Goal: Navigation & Orientation: Find specific page/section

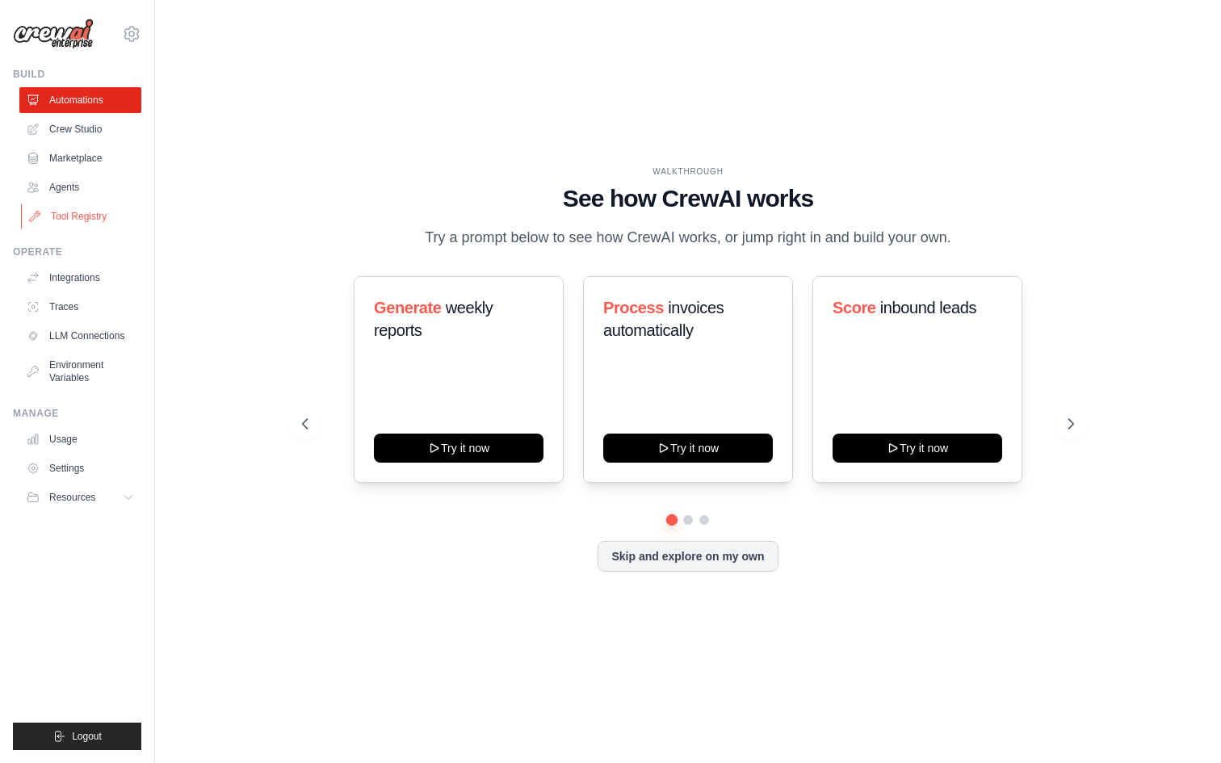
click at [65, 209] on link "Tool Registry" at bounding box center [82, 216] width 122 height 26
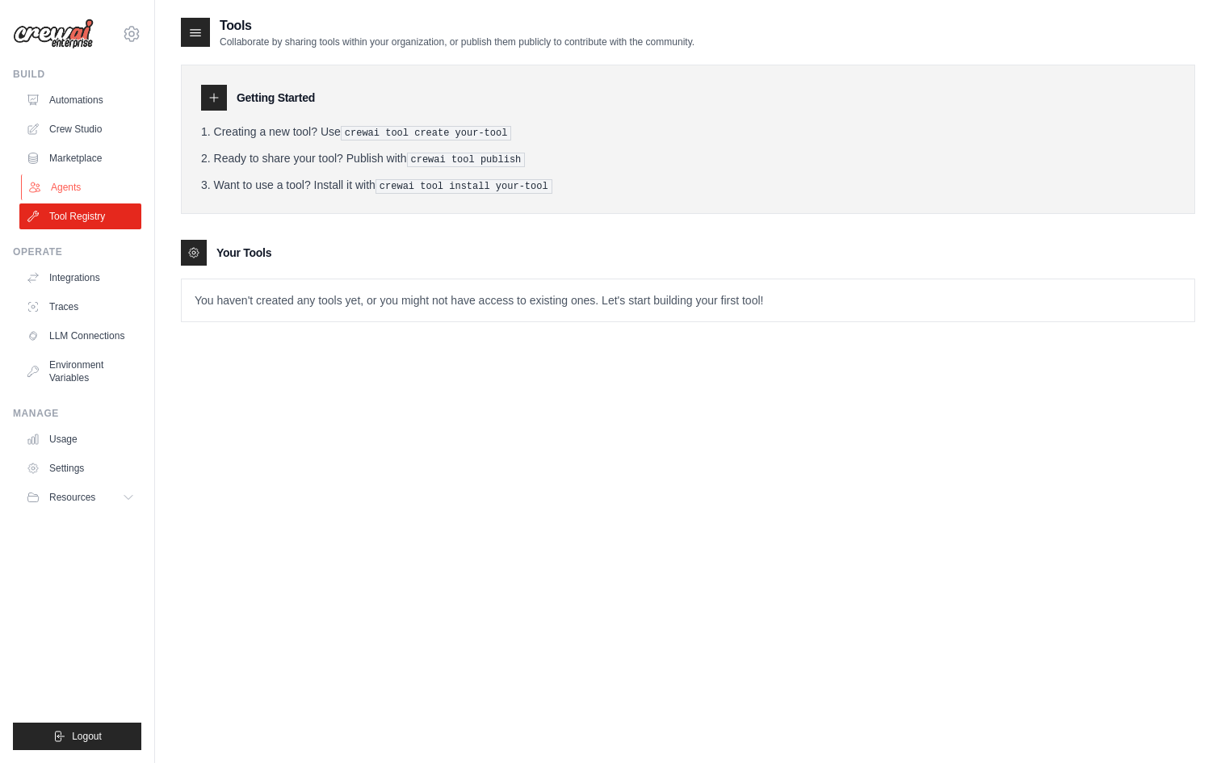
click at [73, 185] on link "Agents" at bounding box center [82, 187] width 122 height 26
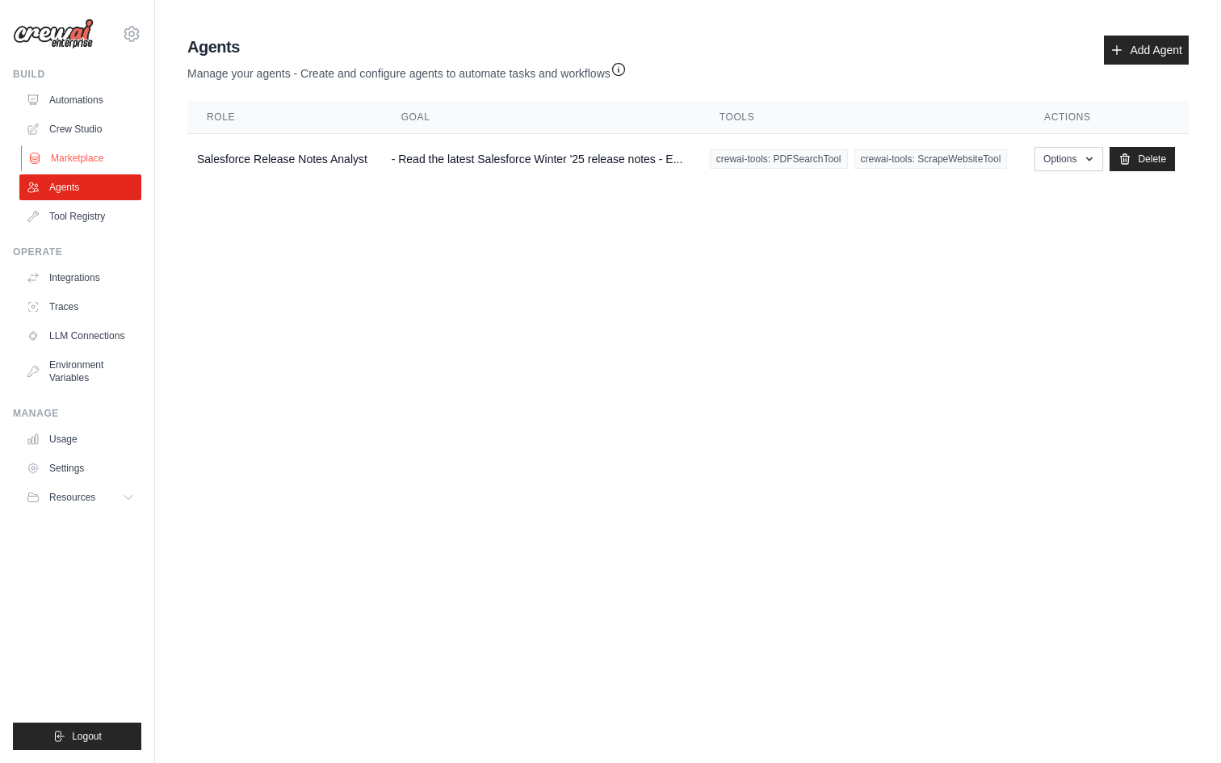
click at [94, 153] on link "Marketplace" at bounding box center [82, 158] width 122 height 26
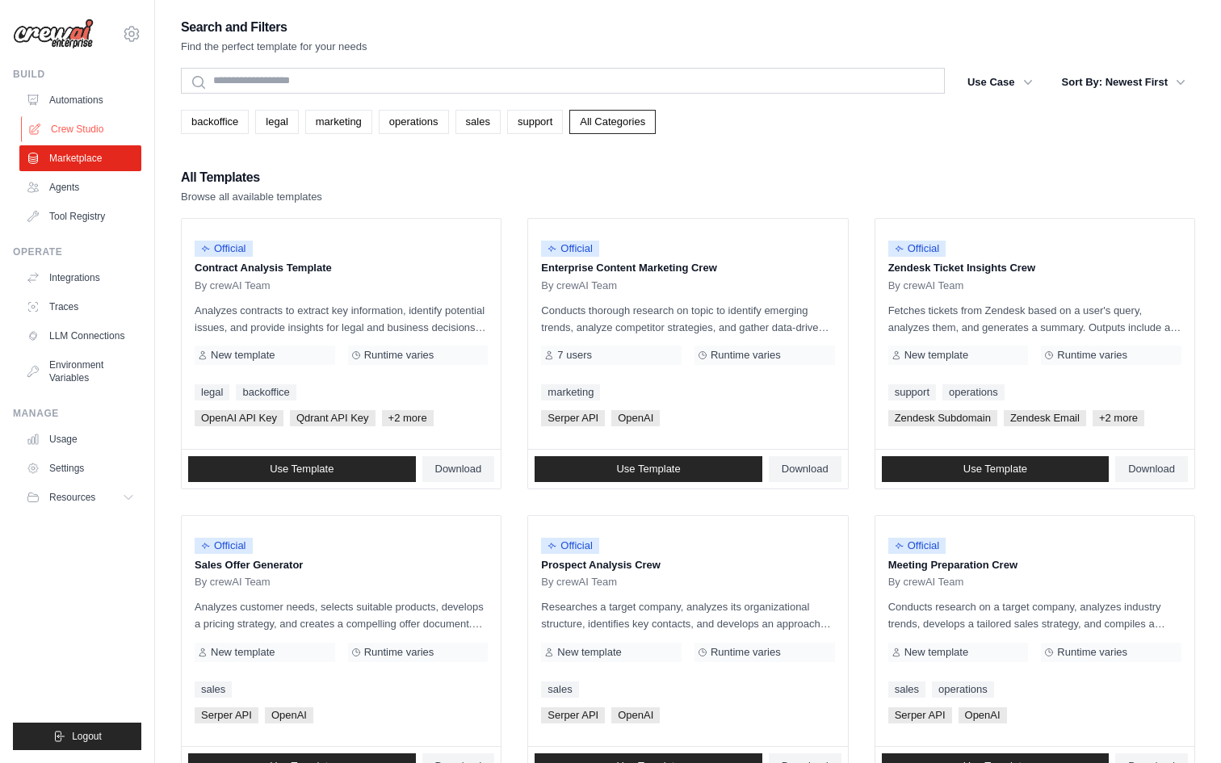
click at [83, 129] on link "Crew Studio" at bounding box center [82, 129] width 122 height 26
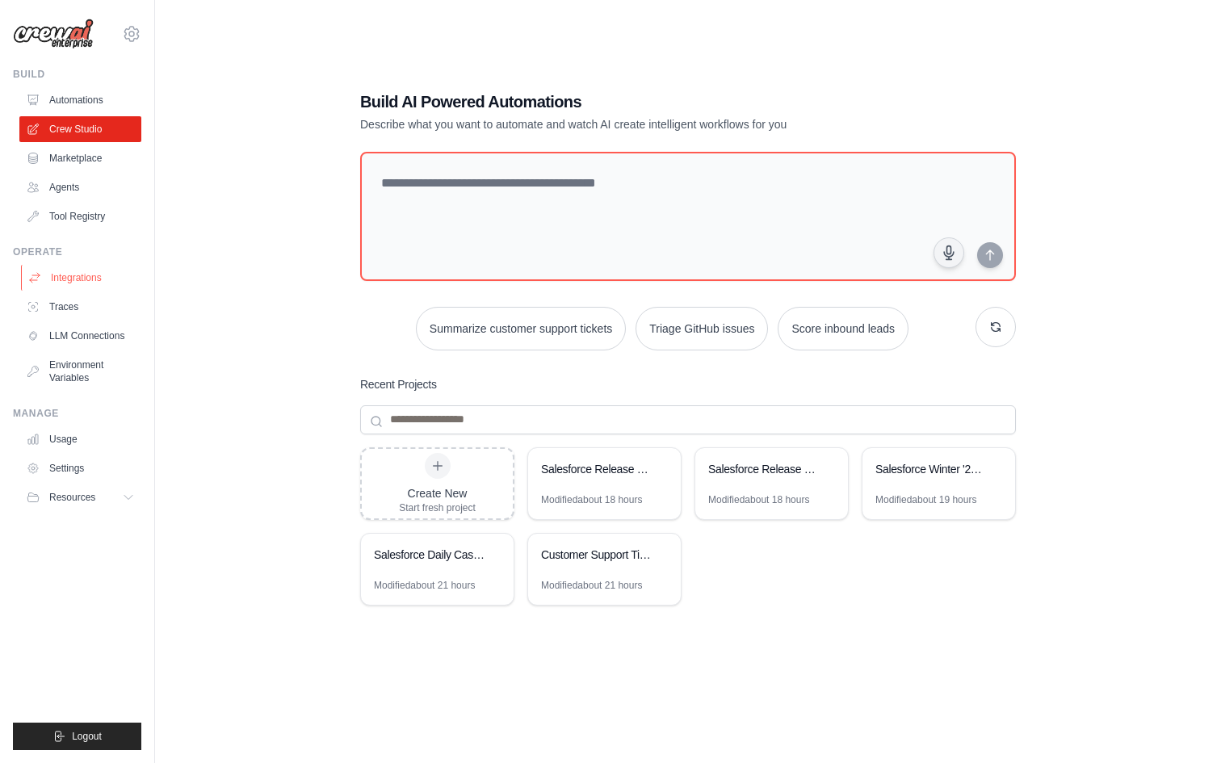
click at [59, 273] on link "Integrations" at bounding box center [82, 278] width 122 height 26
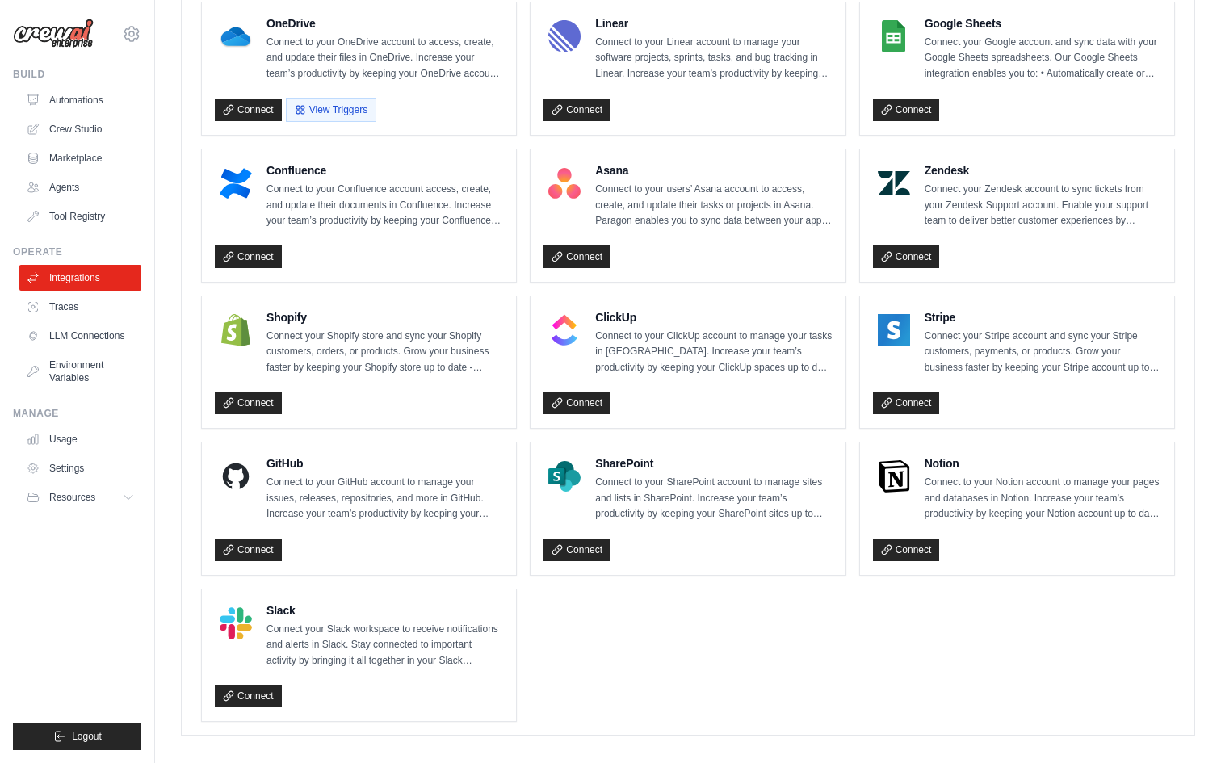
scroll to position [951, 0]
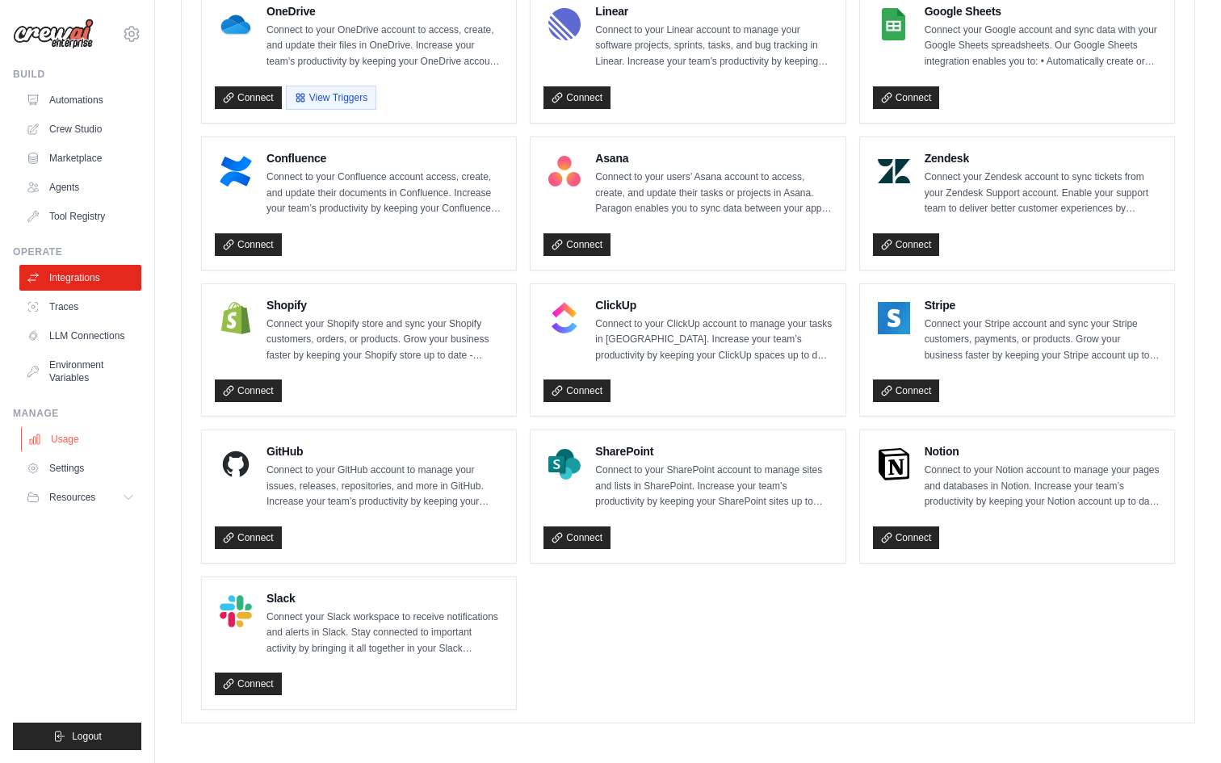
click at [75, 433] on link "Usage" at bounding box center [82, 439] width 122 height 26
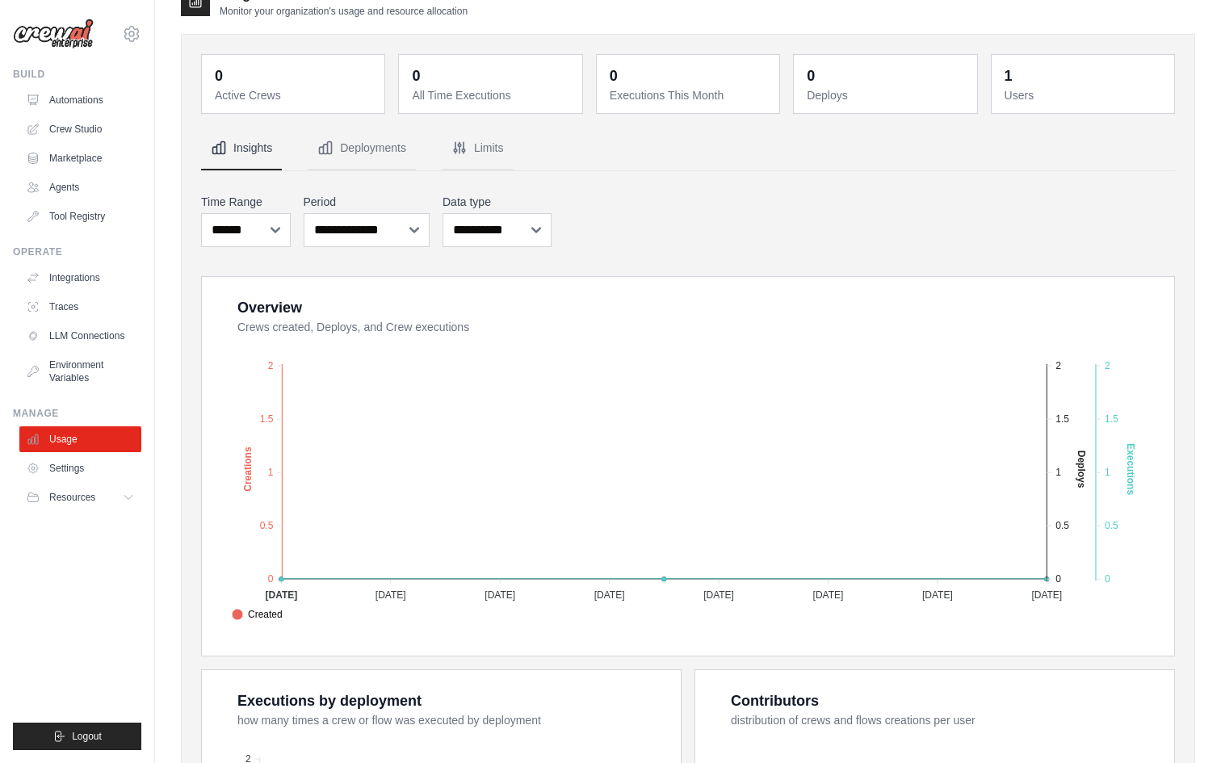
scroll to position [31, 0]
click at [407, 145] on button "Deployments" at bounding box center [362, 148] width 108 height 44
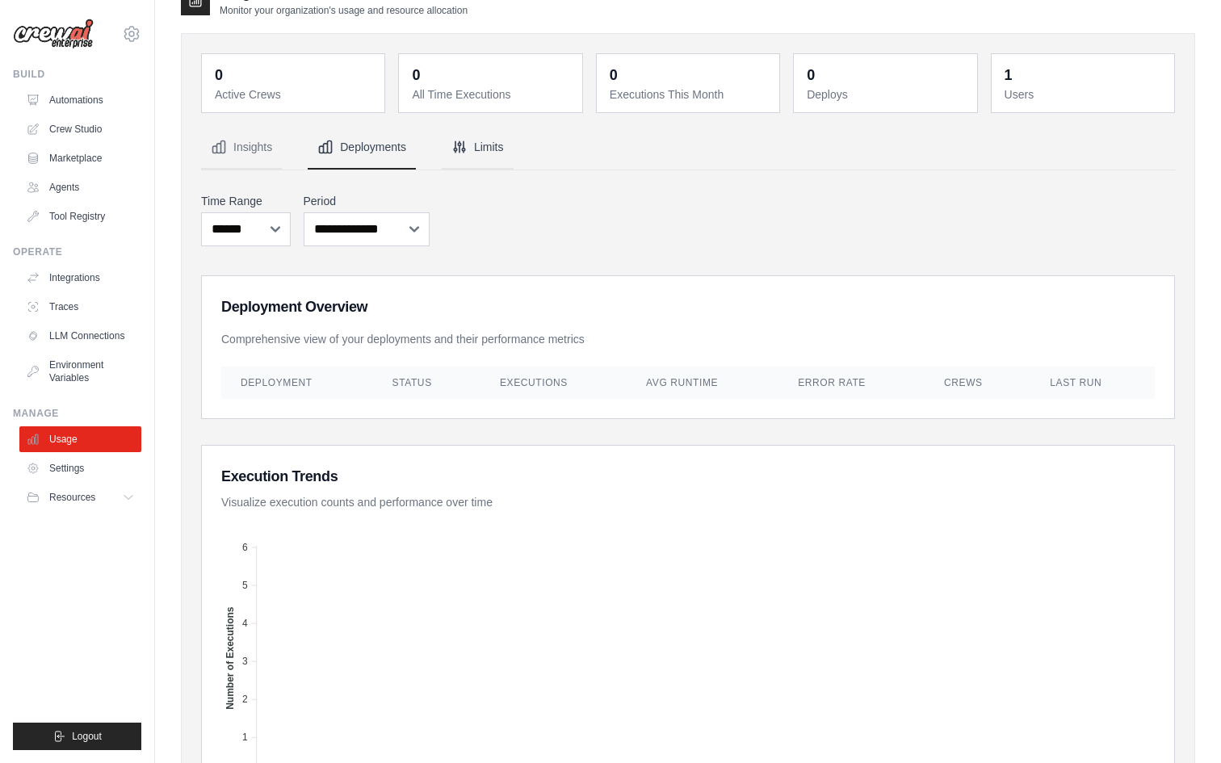
click at [494, 151] on button "Limits" at bounding box center [478, 148] width 72 height 44
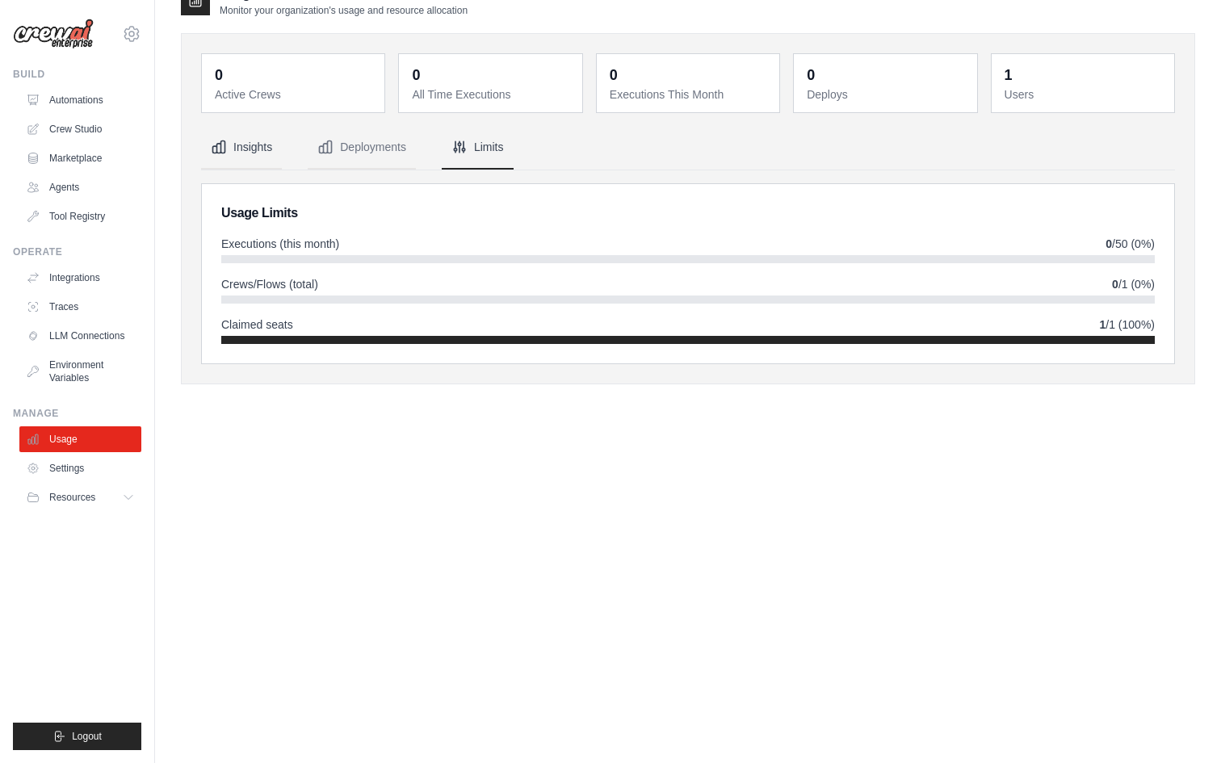
click at [258, 149] on button "Insights" at bounding box center [241, 148] width 81 height 44
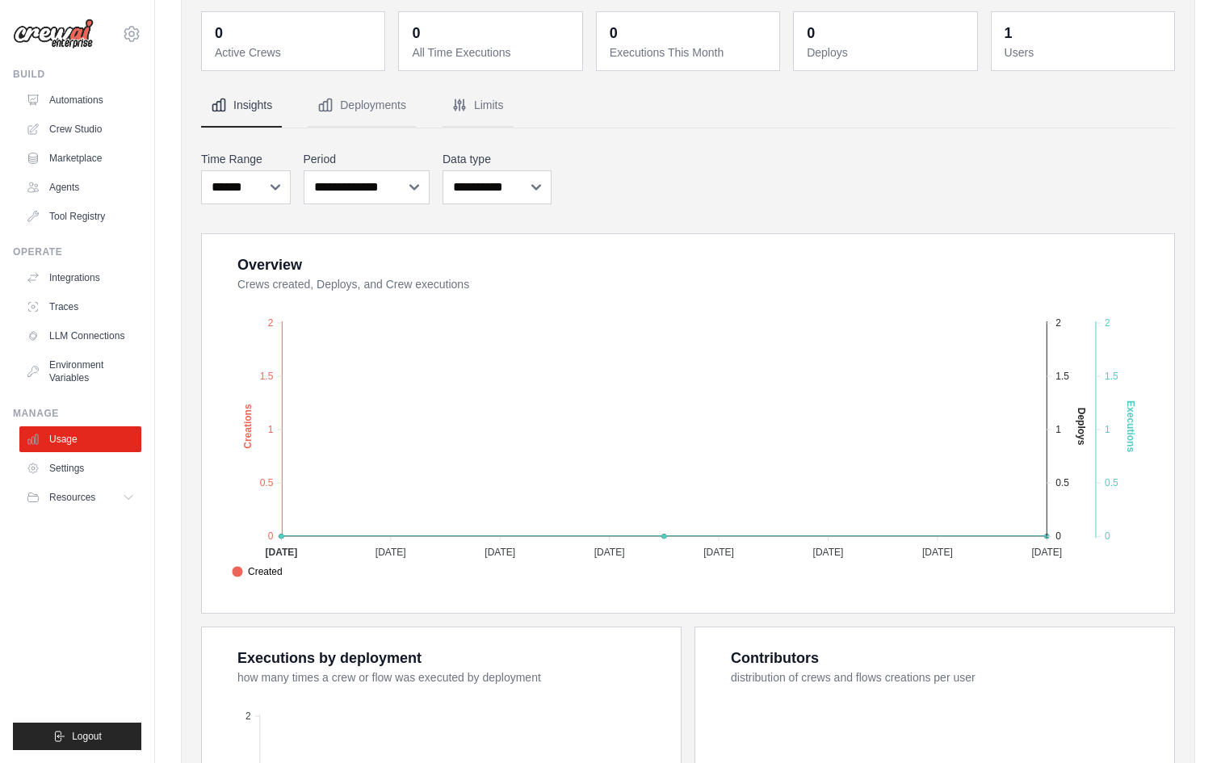
scroll to position [120, 0]
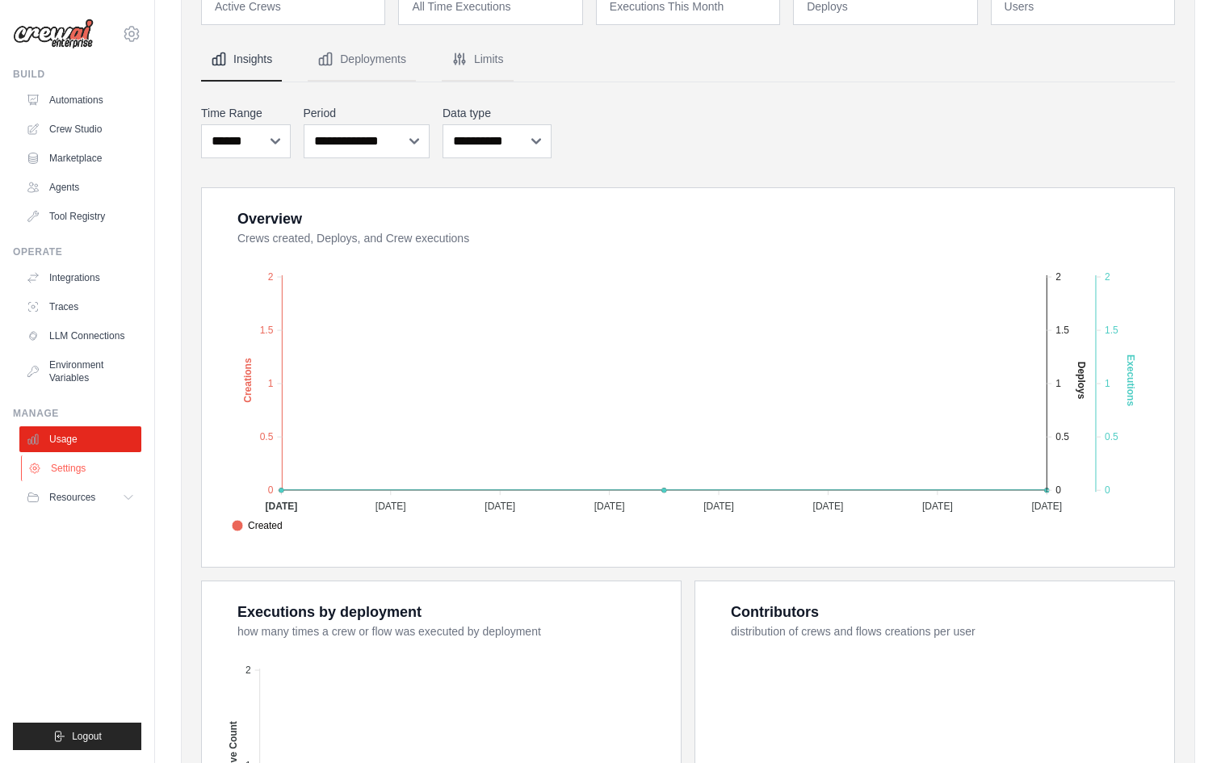
click at [69, 476] on link "Settings" at bounding box center [82, 468] width 122 height 26
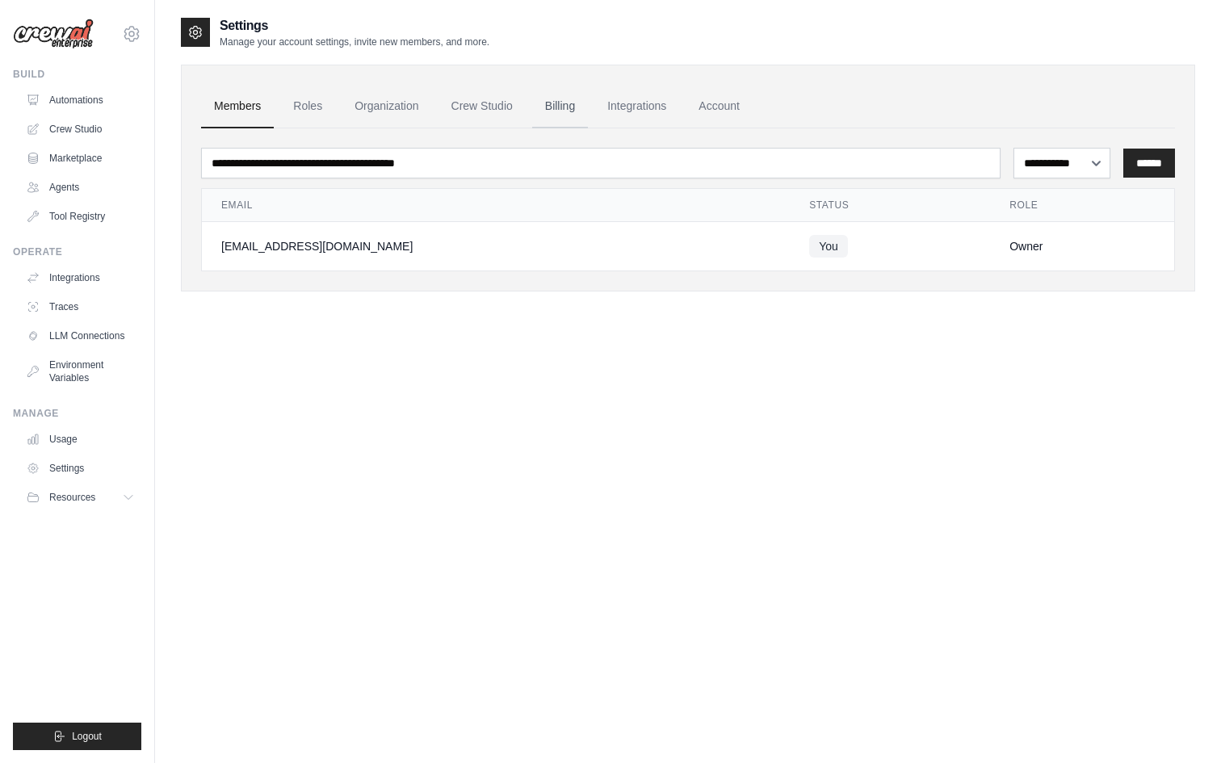
click at [557, 96] on link "Billing" at bounding box center [560, 107] width 56 height 44
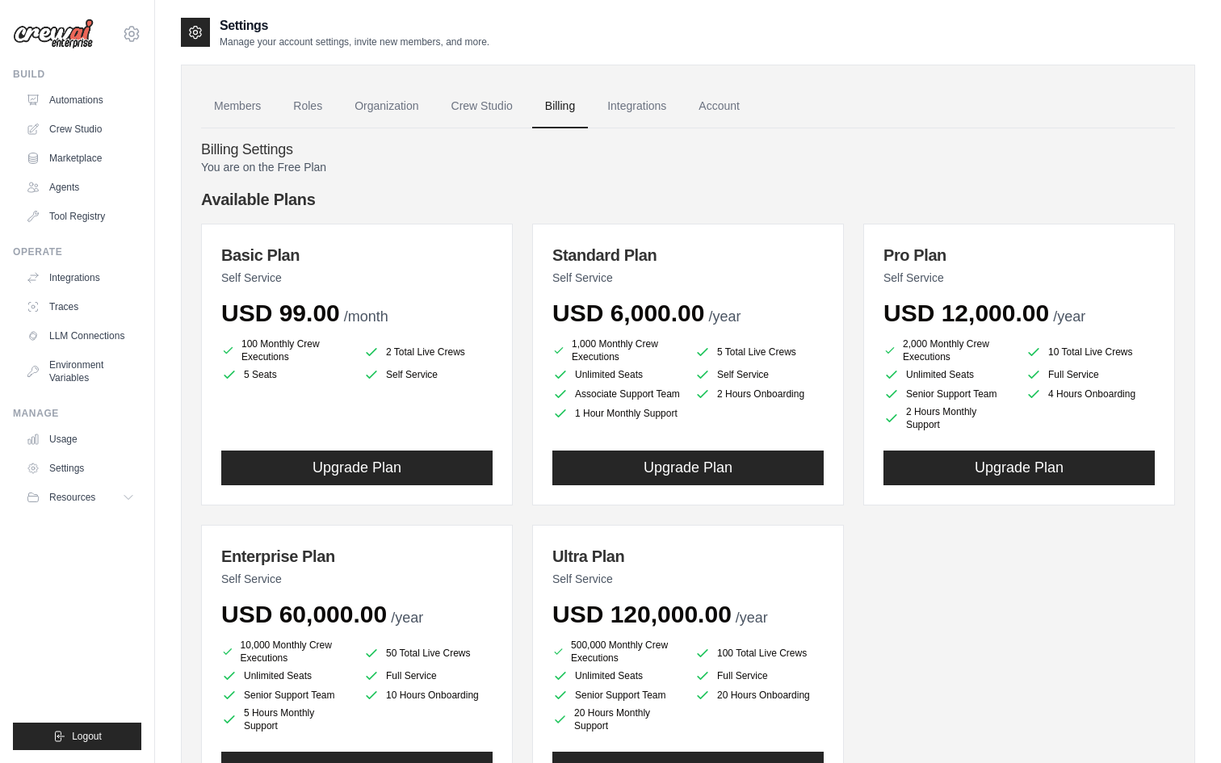
click at [566, 107] on link "Billing" at bounding box center [560, 107] width 56 height 44
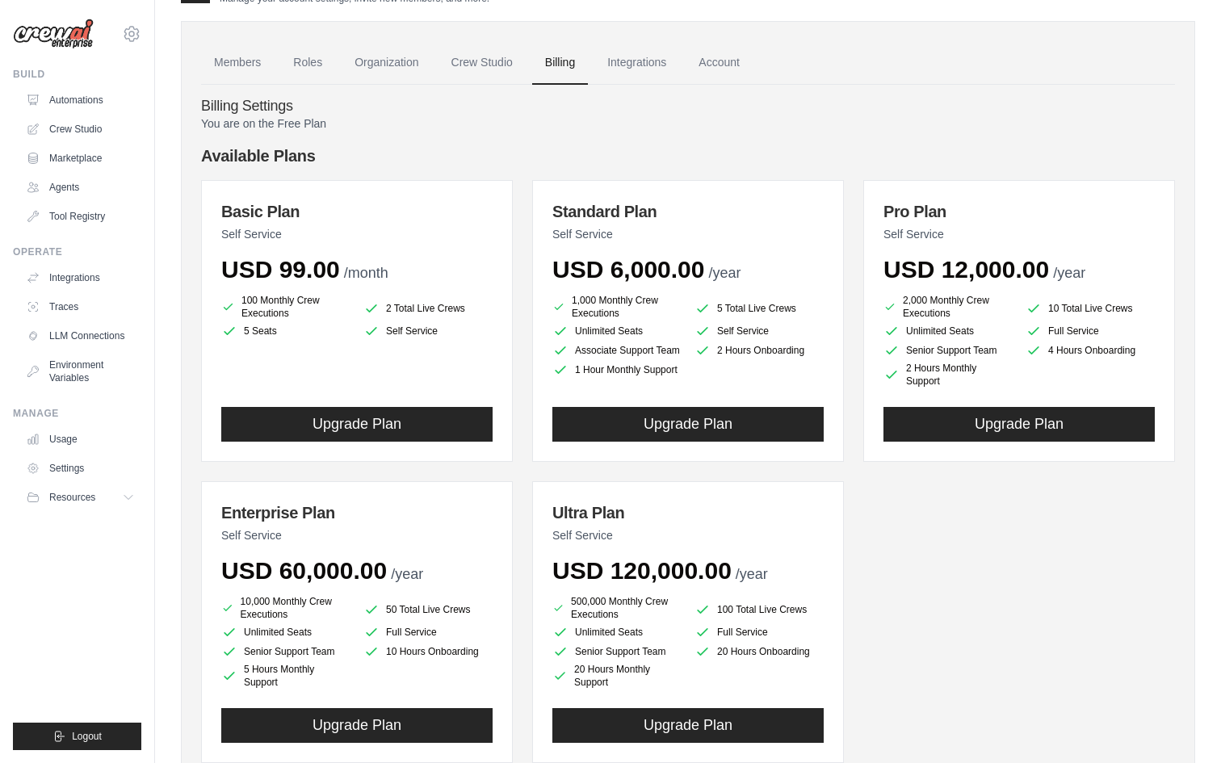
scroll to position [46, 0]
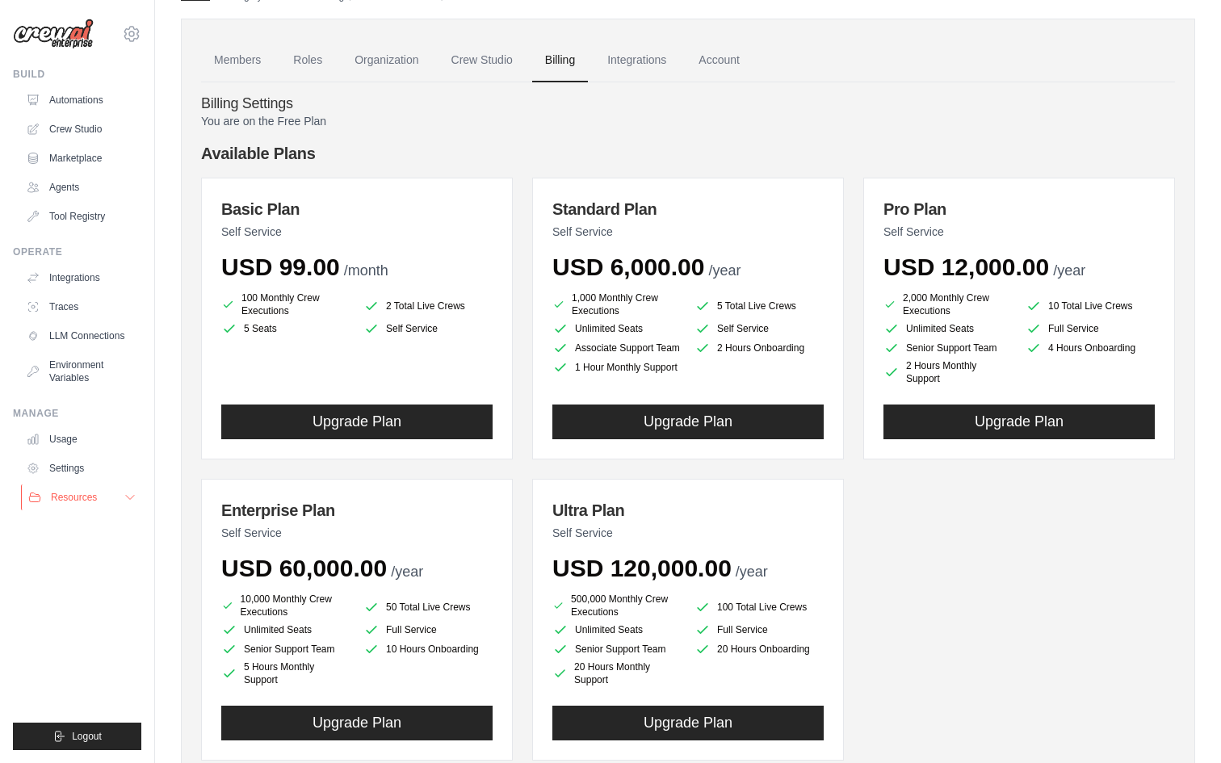
click at [69, 503] on span "Resources" at bounding box center [74, 497] width 46 height 13
click at [93, 527] on span "Documentation" at bounding box center [89, 524] width 65 height 13
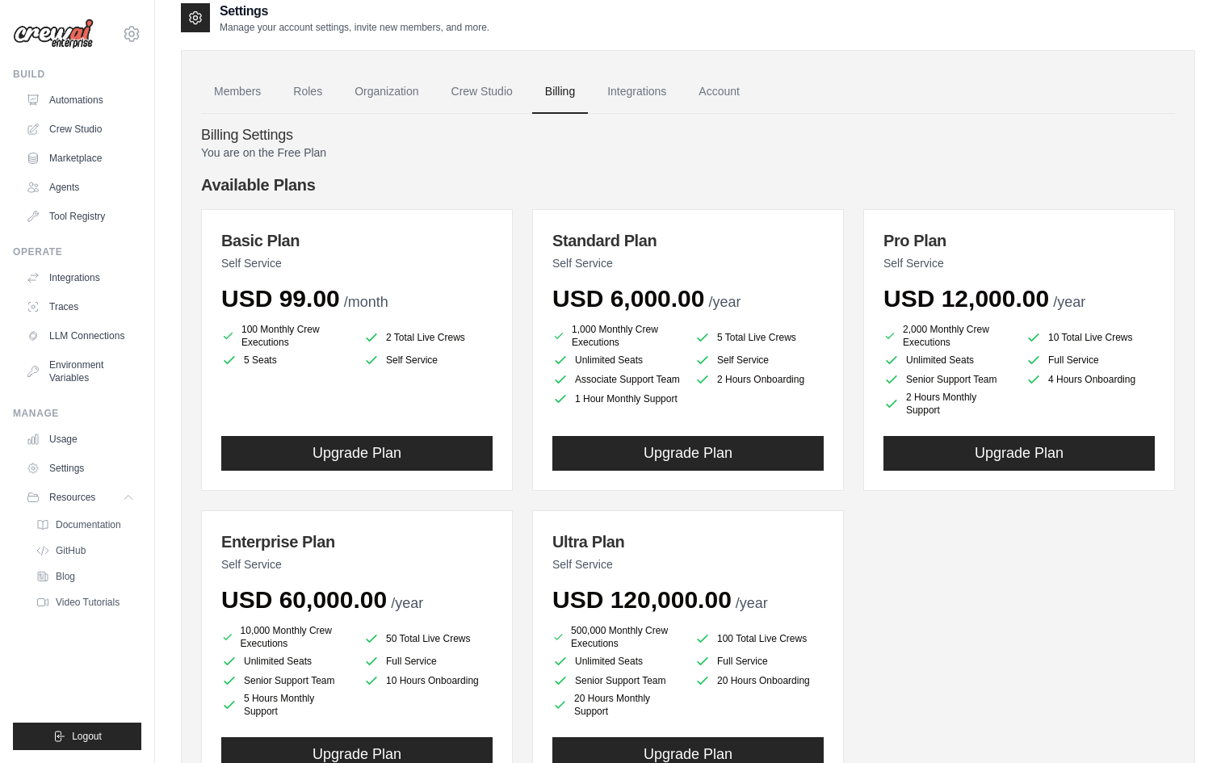
scroll to position [0, 0]
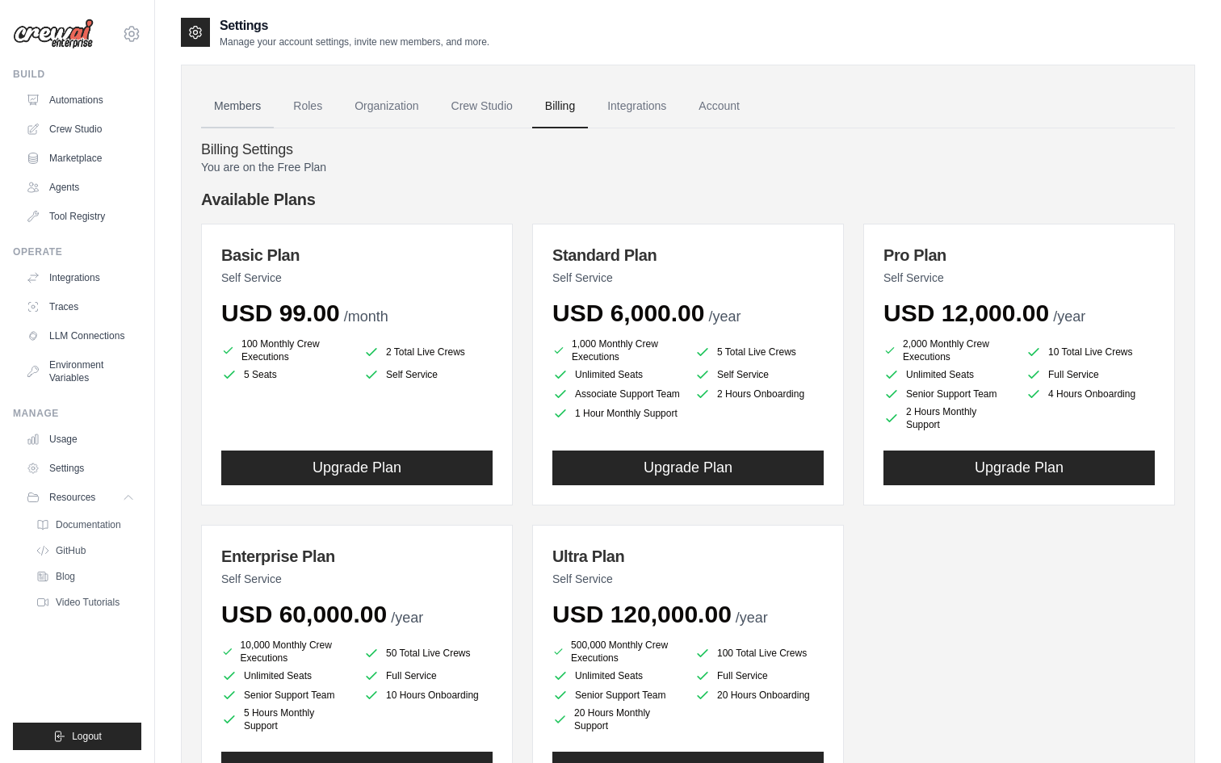
click at [250, 107] on link "Members" at bounding box center [237, 107] width 73 height 44
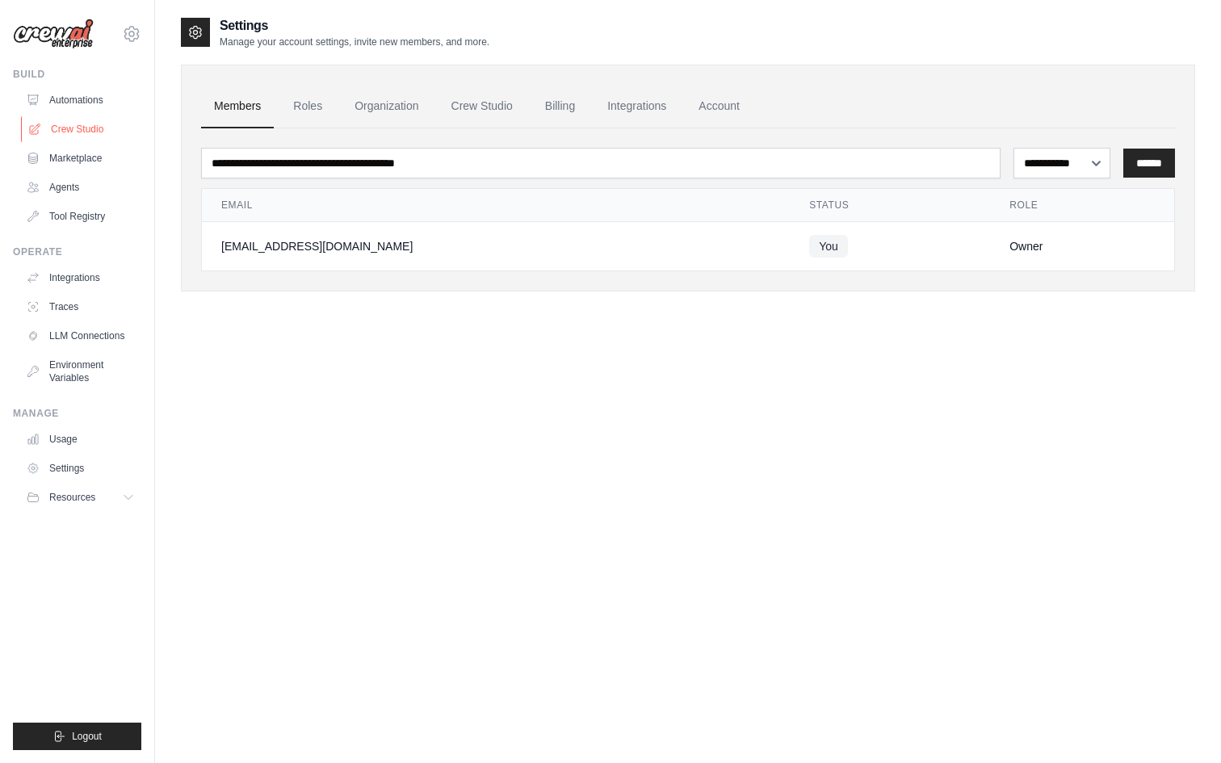
click at [56, 133] on link "Crew Studio" at bounding box center [82, 129] width 122 height 26
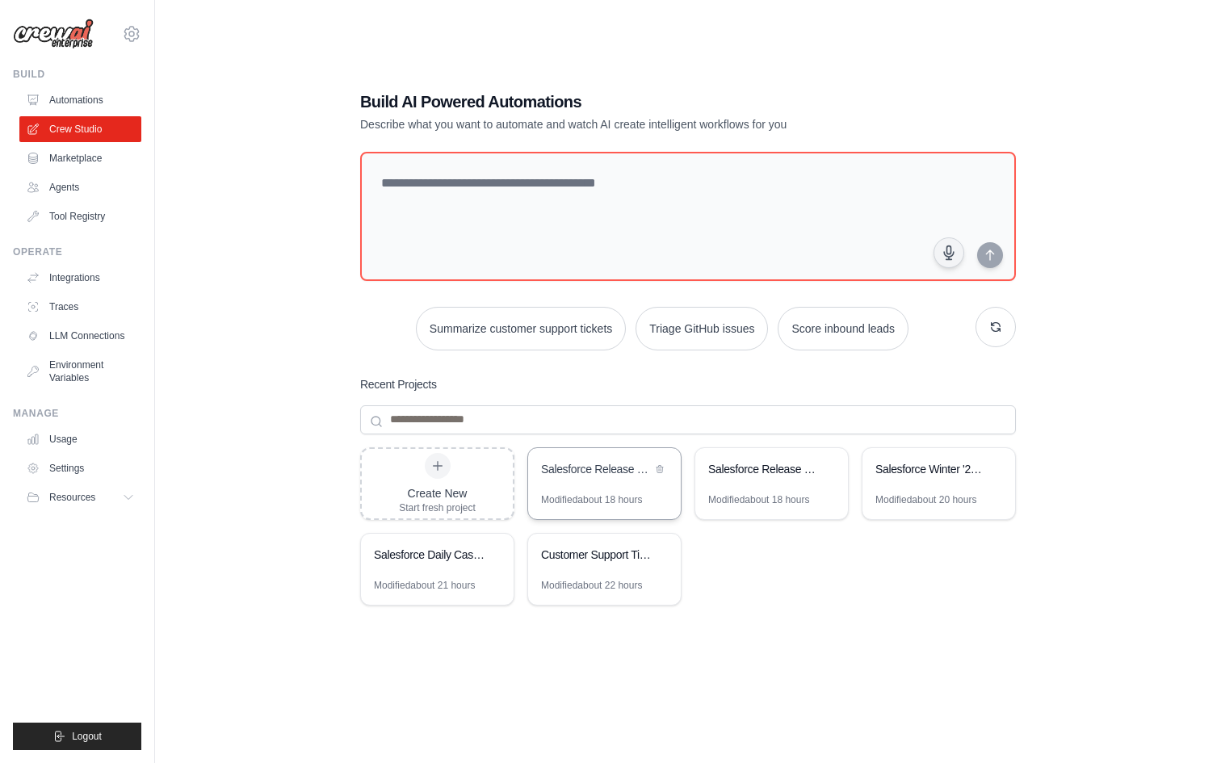
click at [600, 472] on div "Salesforce Release Notes Critical Updates Analyzer" at bounding box center [596, 469] width 111 height 16
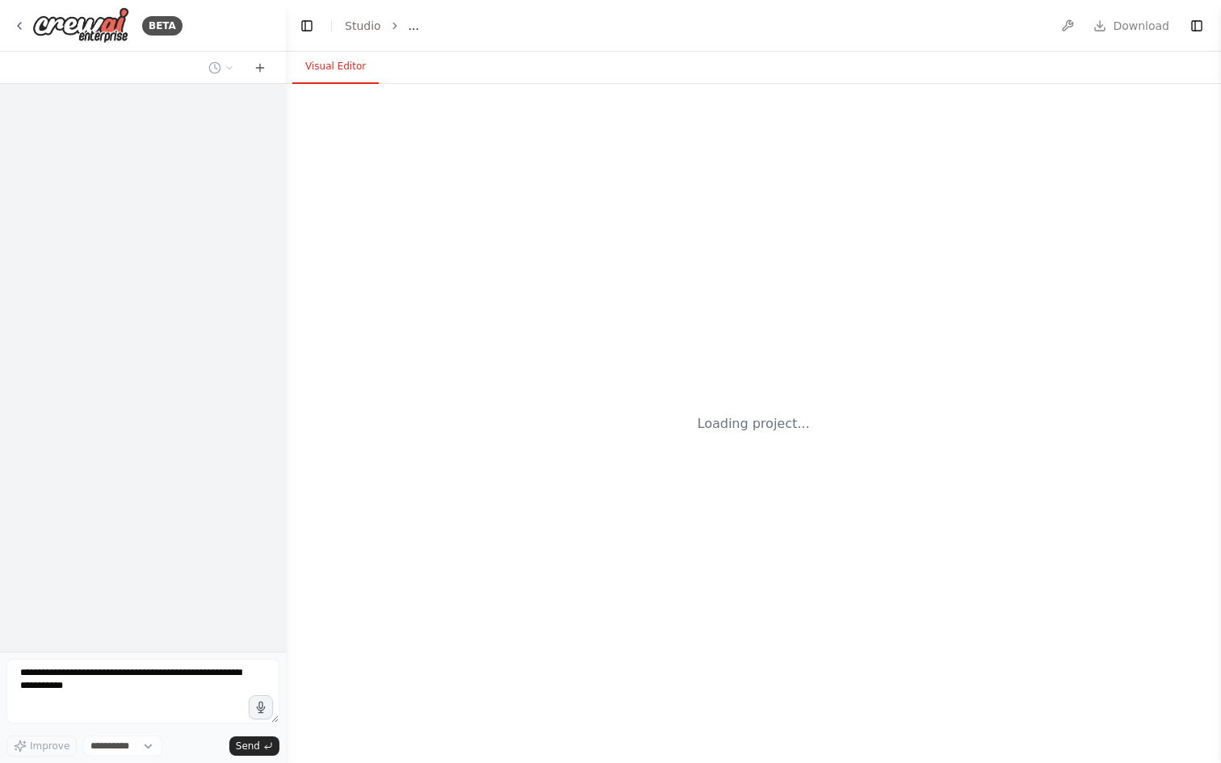
select select "****"
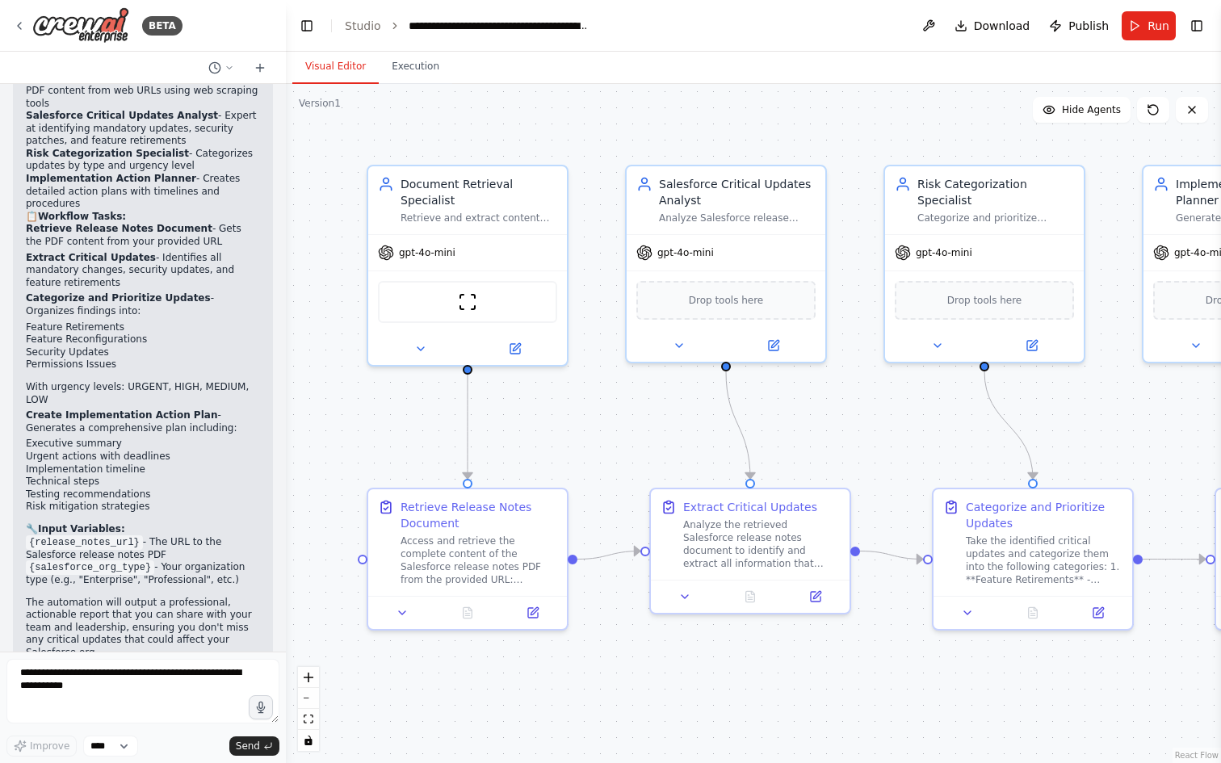
scroll to position [2434, 0]
